Goal: Check status: Check status

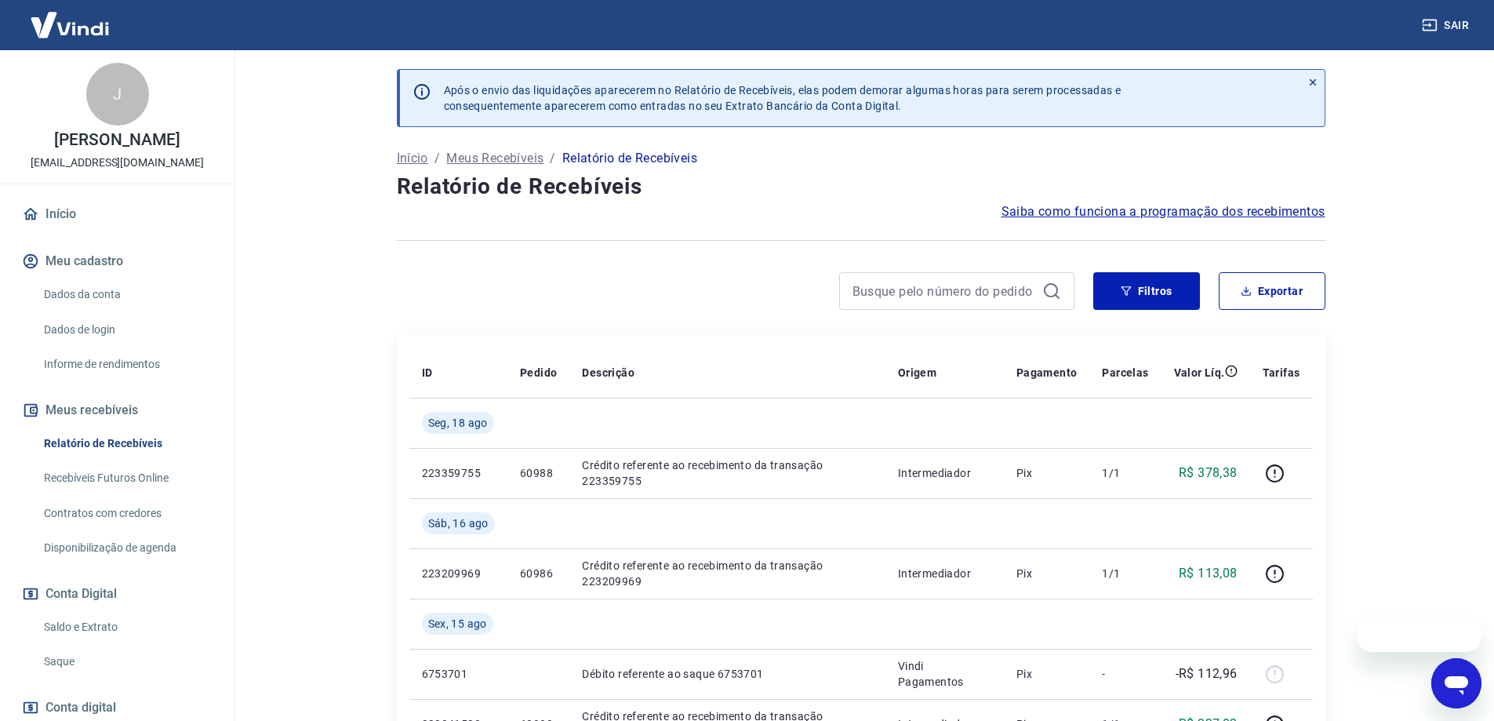
click at [983, 307] on div at bounding box center [956, 291] width 235 height 38
click at [978, 298] on input at bounding box center [945, 291] width 184 height 24
click at [937, 299] on input "60906" at bounding box center [945, 291] width 184 height 24
click at [1154, 291] on button "Filtros" at bounding box center [1146, 291] width 107 height 38
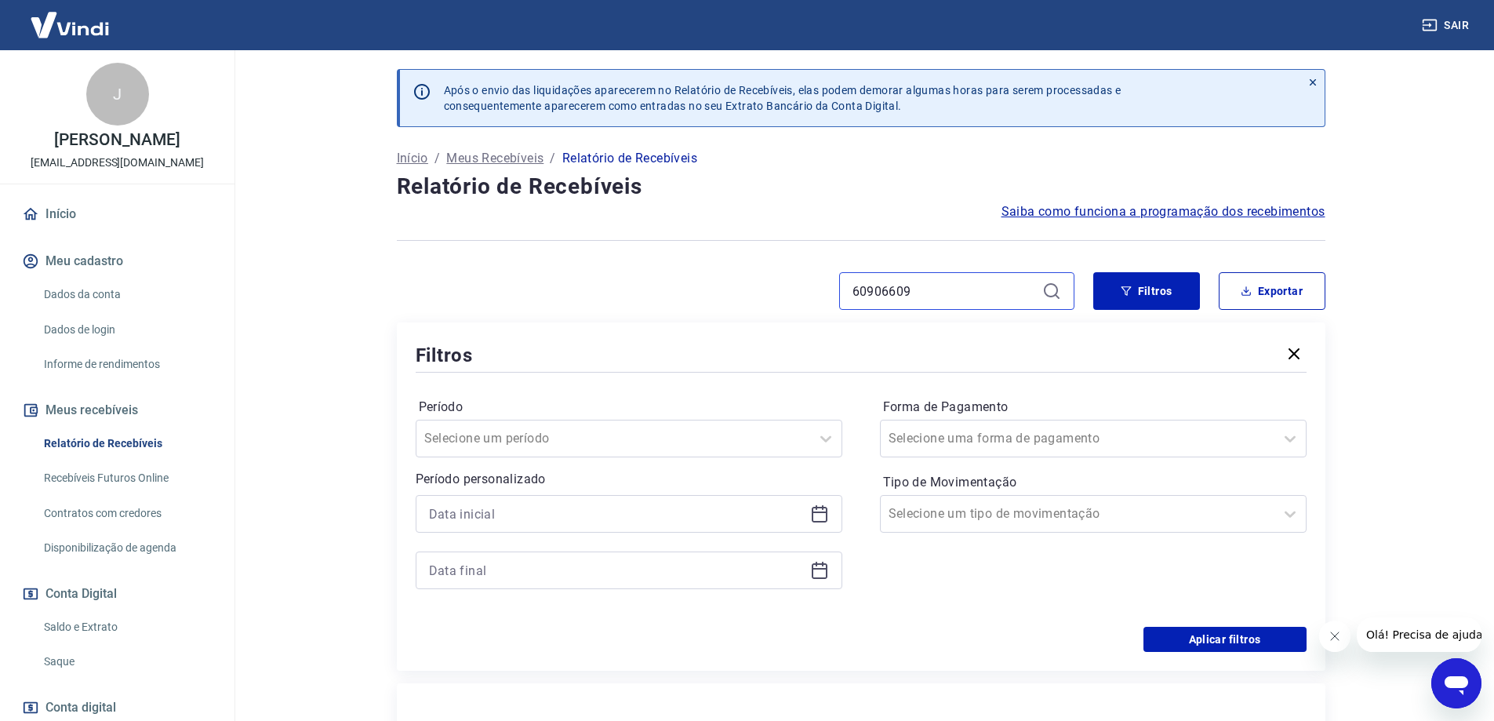
drag, startPoint x: 987, startPoint y: 293, endPoint x: 967, endPoint y: 293, distance: 19.6
click at [979, 293] on input "60906609" at bounding box center [945, 291] width 184 height 24
drag, startPoint x: 967, startPoint y: 293, endPoint x: 719, endPoint y: 279, distance: 248.2
click at [742, 284] on div "60906609" at bounding box center [736, 291] width 678 height 38
type input "60906"
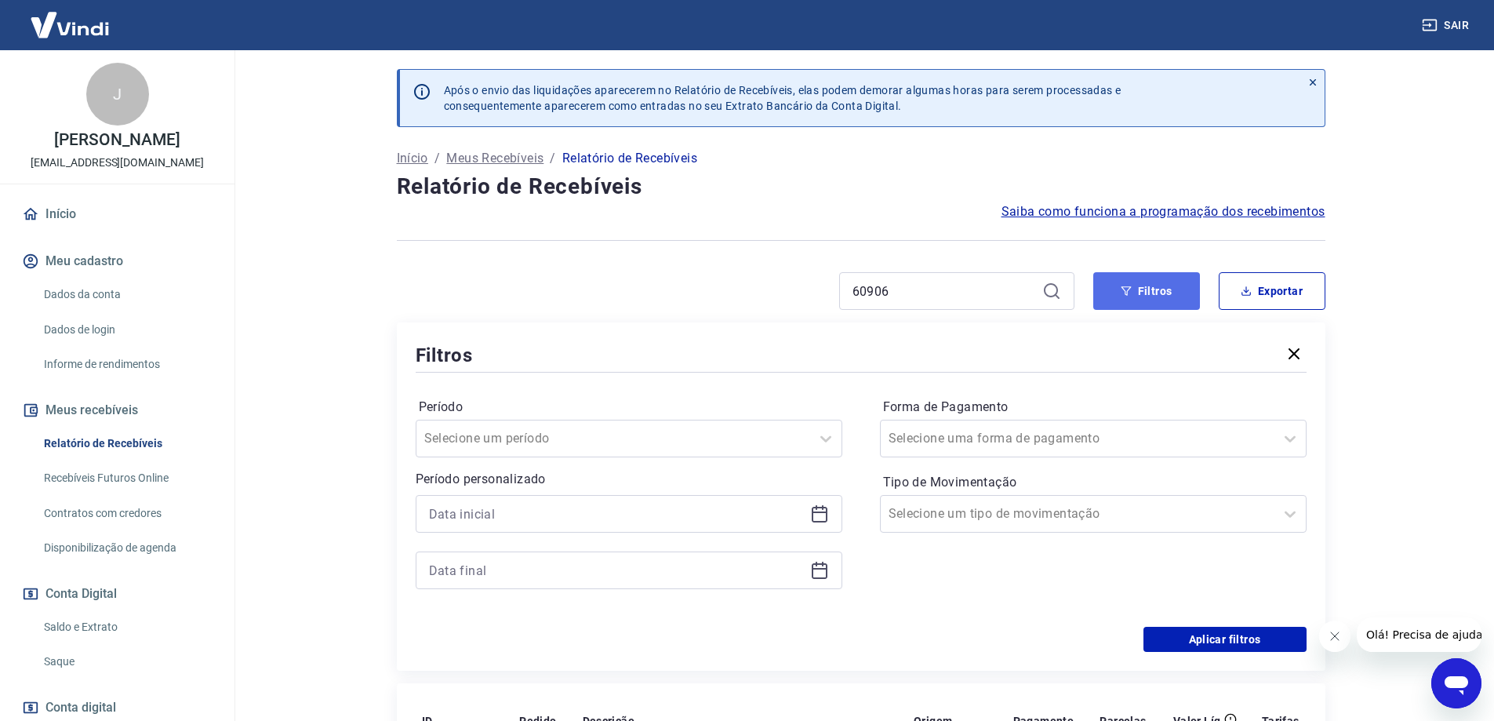
click at [1138, 300] on button "Filtros" at bounding box center [1146, 291] width 107 height 38
